Goal: Information Seeking & Learning: Understand process/instructions

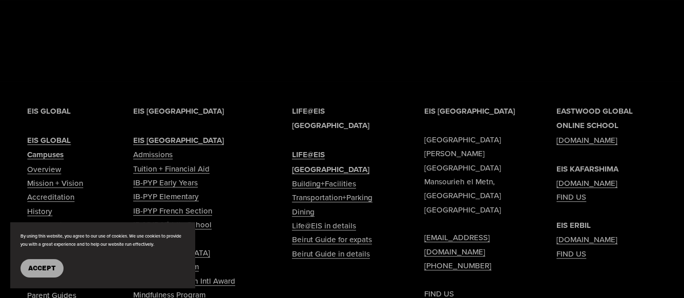
scroll to position [2964, 0]
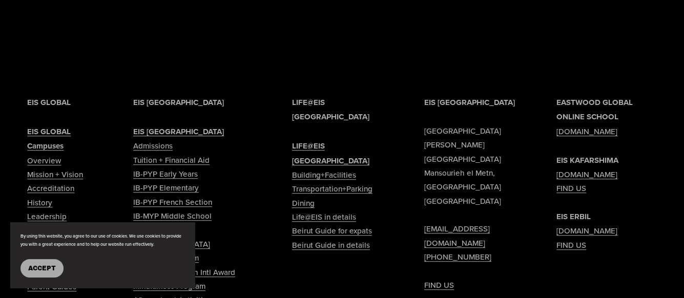
click at [37, 266] on span "Accept" at bounding box center [42, 268] width 28 height 7
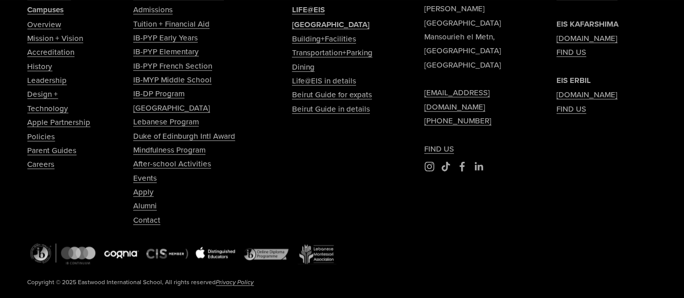
scroll to position [3118, 0]
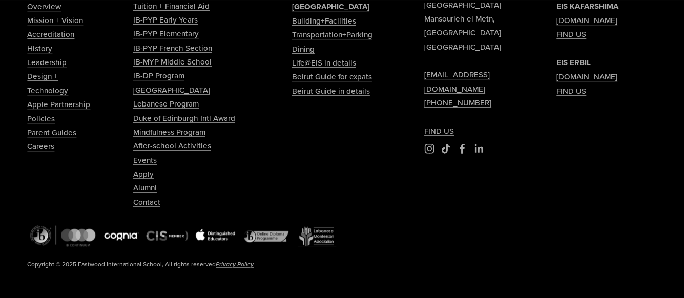
click at [45, 153] on link "Careers" at bounding box center [40, 146] width 27 height 14
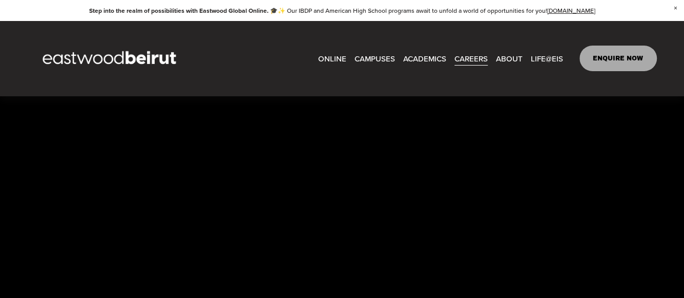
scroll to position [2200, 0]
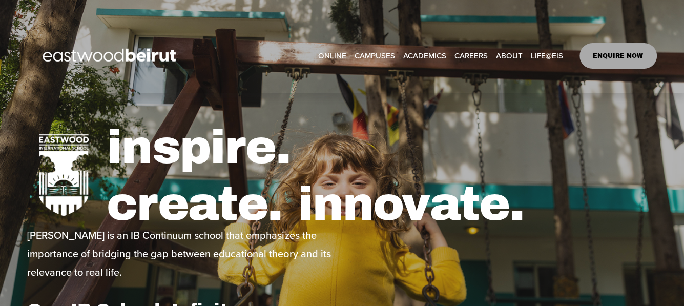
click at [477, 56] on link "CAREERS" at bounding box center [471, 55] width 33 height 15
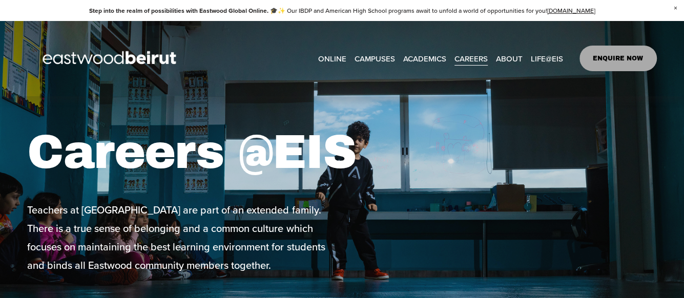
click at [602, 61] on link "ENQUIRE NOW" at bounding box center [618, 59] width 77 height 26
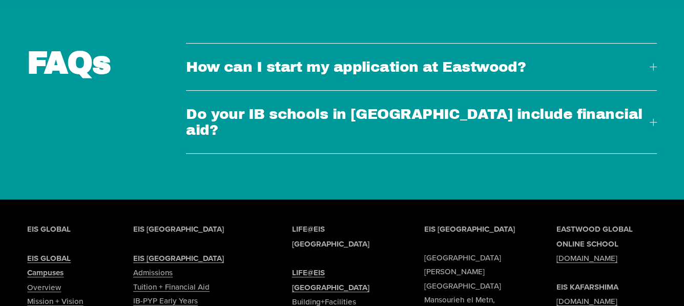
scroll to position [2810, 0]
click at [422, 89] on button "How can I start my application at Eastwood?" at bounding box center [421, 67] width 471 height 47
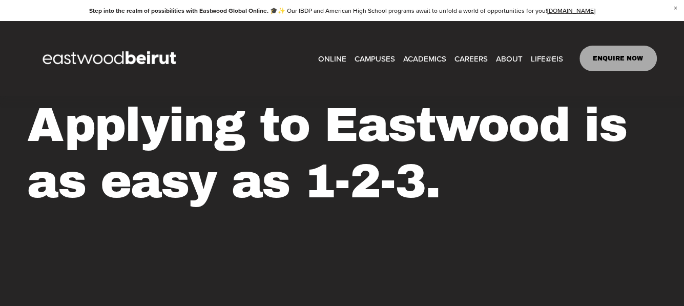
scroll to position [0, 0]
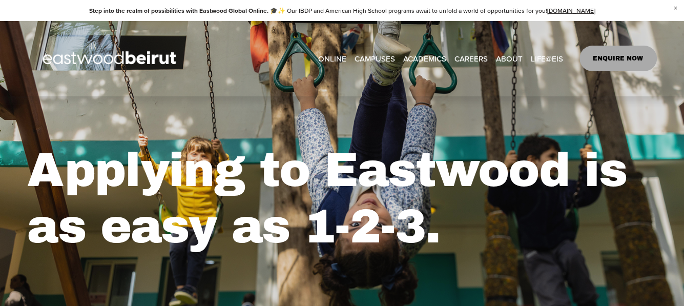
click at [477, 57] on link "CAREERS" at bounding box center [471, 58] width 33 height 15
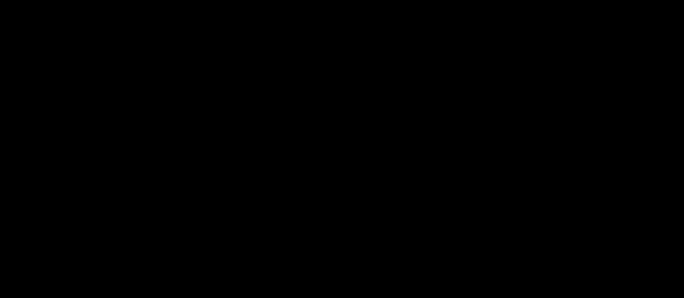
scroll to position [2409, 0]
